Goal: Check status: Check status

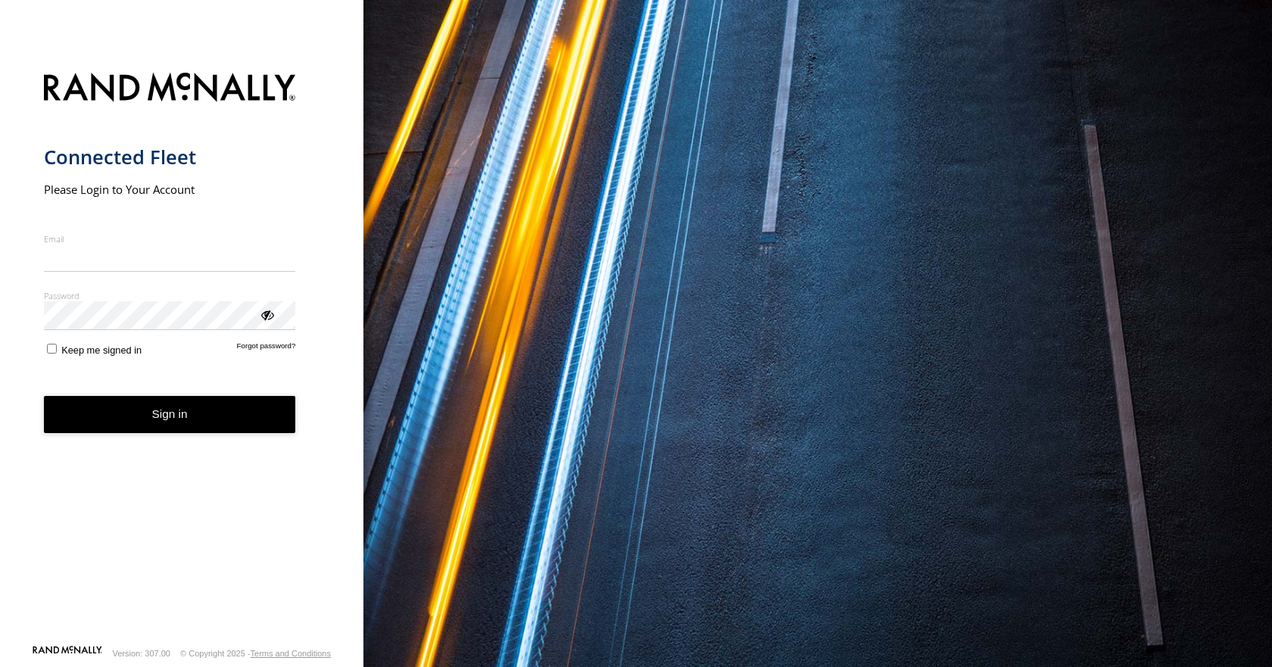
type input "**********"
click at [167, 426] on button "Sign in" at bounding box center [170, 414] width 252 height 37
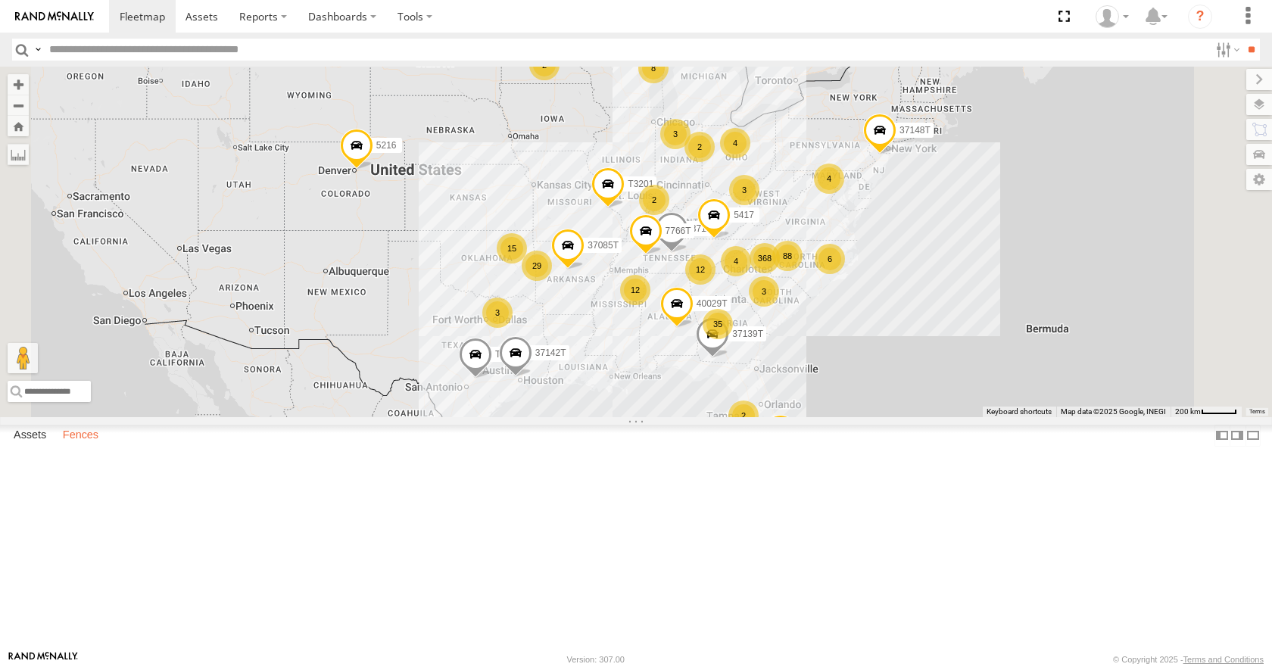
click at [76, 447] on label "Fences" at bounding box center [80, 436] width 51 height 21
click at [0, 0] on div "IFH" at bounding box center [0, 0] width 0 height 0
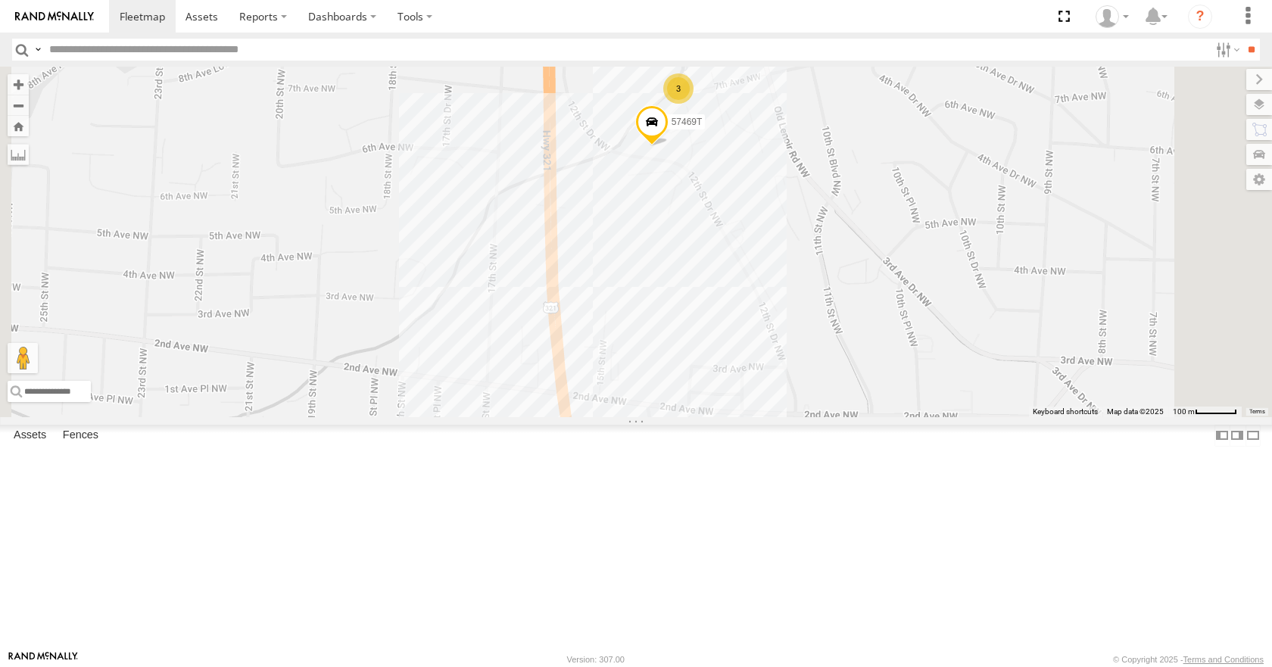
click at [669, 147] on span at bounding box center [651, 126] width 33 height 41
click at [818, 344] on div "57469T 3 40021T 57469T Long Haul Lease IFH 35.74083 , -81.36308 0 14:46:11 [DAT…" at bounding box center [636, 242] width 1272 height 350
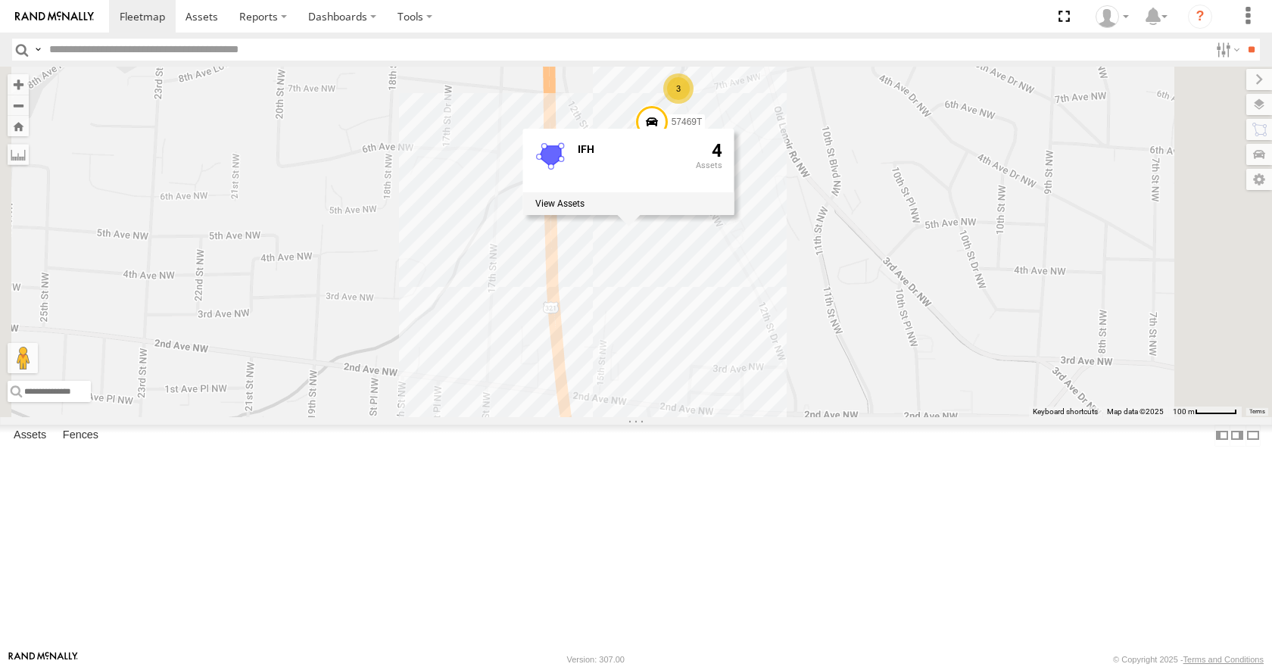
scroll to position [1060, 0]
click at [0, 0] on div "MDI Hickory" at bounding box center [0, 0] width 0 height 0
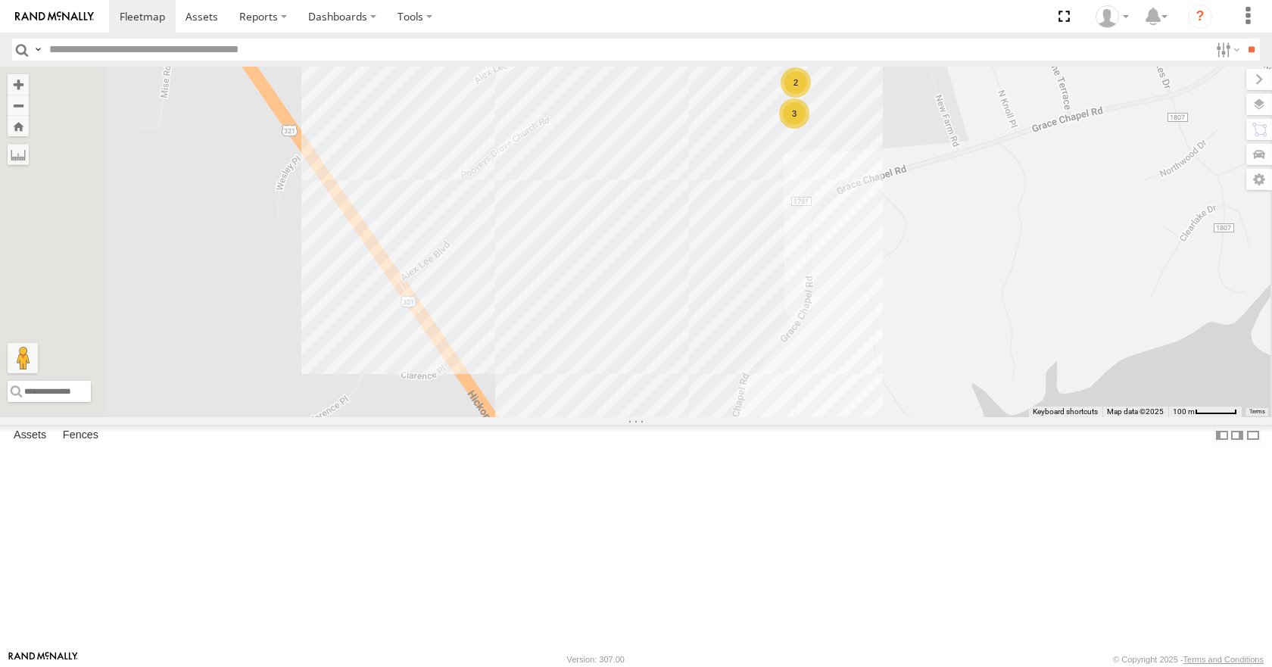
click at [811, 98] on div "2" at bounding box center [796, 82] width 30 height 30
click at [812, 98] on div "2" at bounding box center [797, 82] width 30 height 30
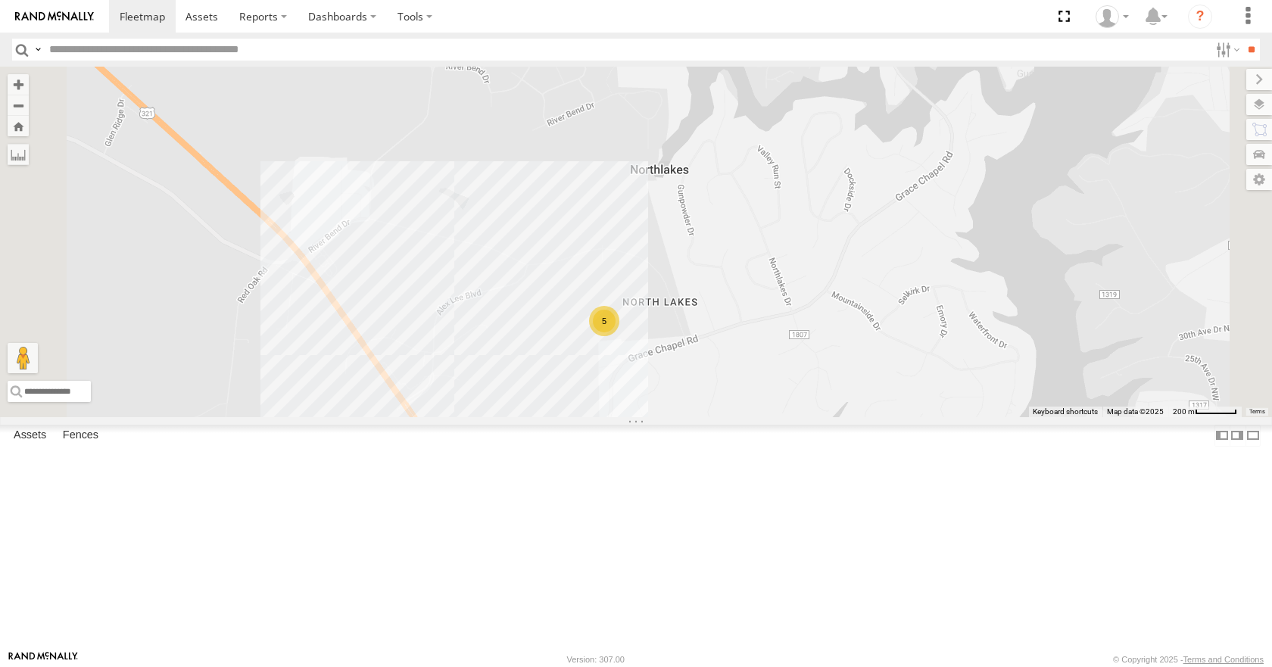
scroll to position [0, 0]
